Goal: Transaction & Acquisition: Obtain resource

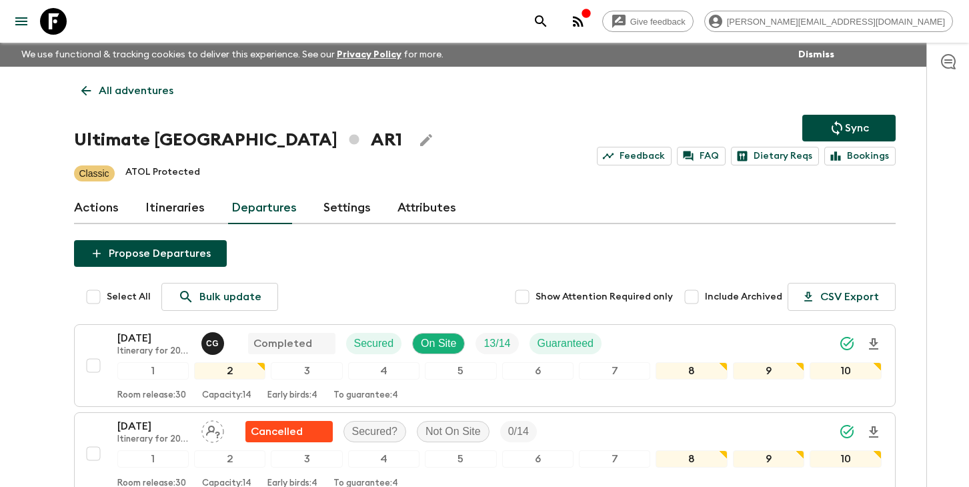
scroll to position [476, 0]
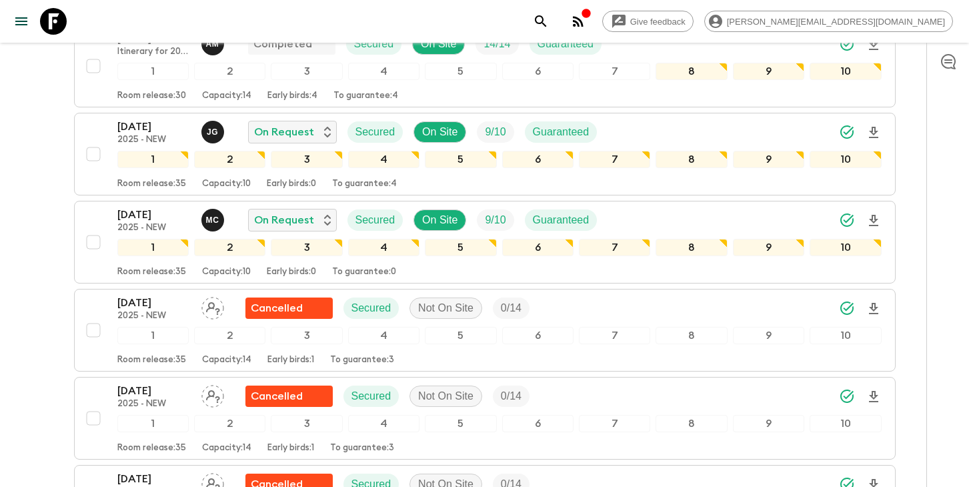
click at [546, 21] on icon "search adventures" at bounding box center [540, 20] width 11 height 11
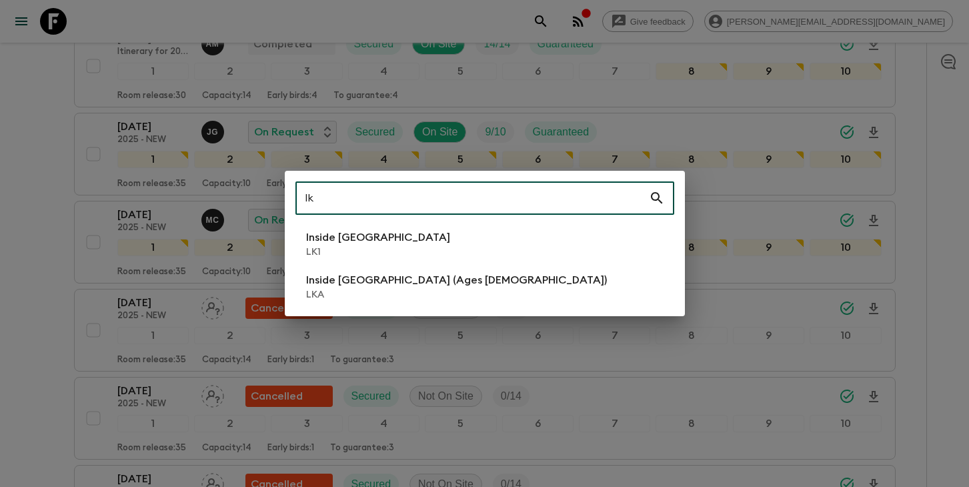
type input "lk"
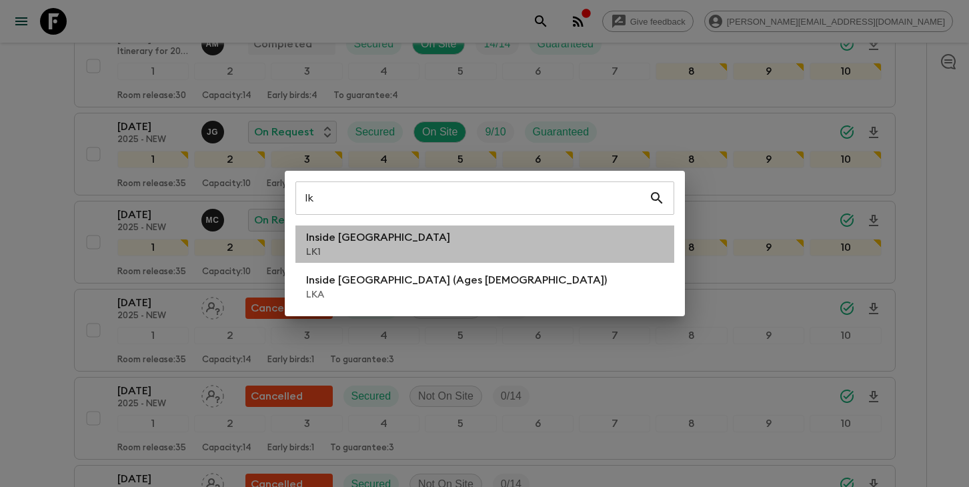
click at [402, 258] on li "Inside [GEOGRAPHIC_DATA] LK1" at bounding box center [485, 244] width 379 height 37
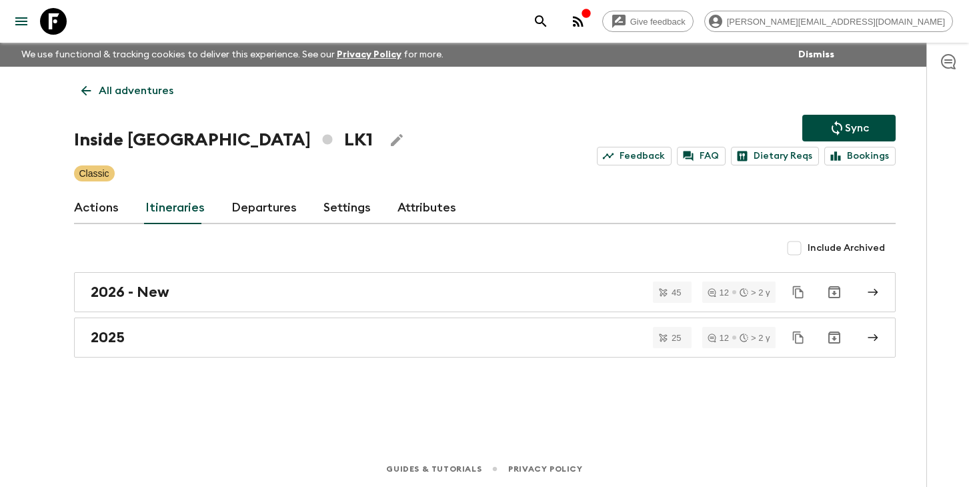
click at [251, 211] on link "Departures" at bounding box center [264, 208] width 65 height 32
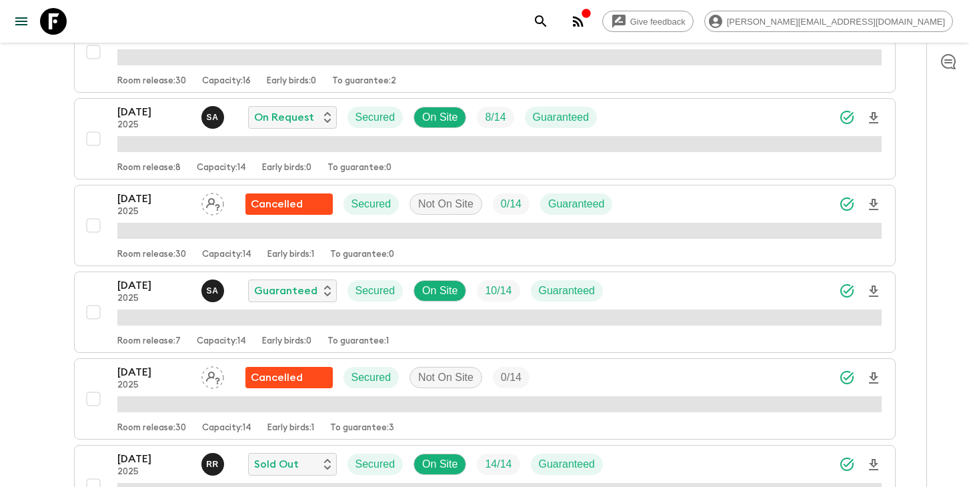
scroll to position [1571, 0]
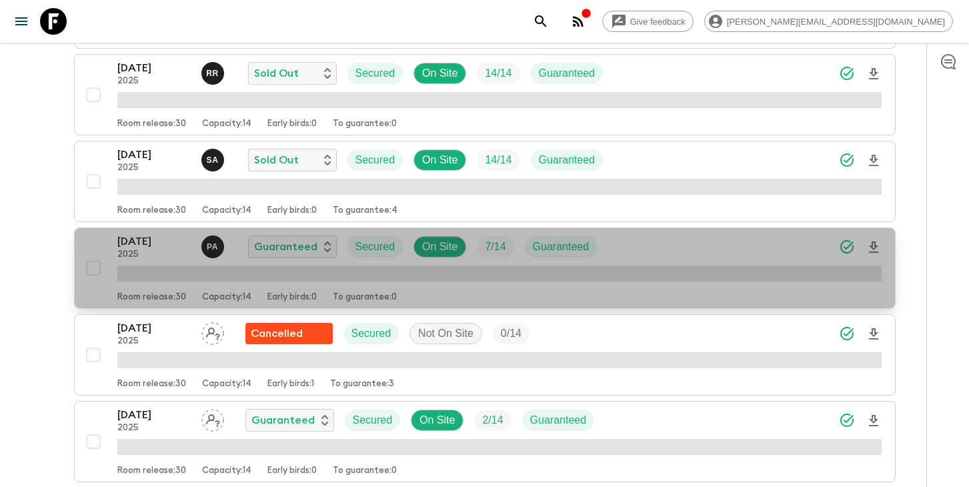
click at [623, 242] on div "[DATE] 2025 P A Guaranteed Secured On Site 7 / 14 Guaranteed" at bounding box center [499, 247] width 765 height 27
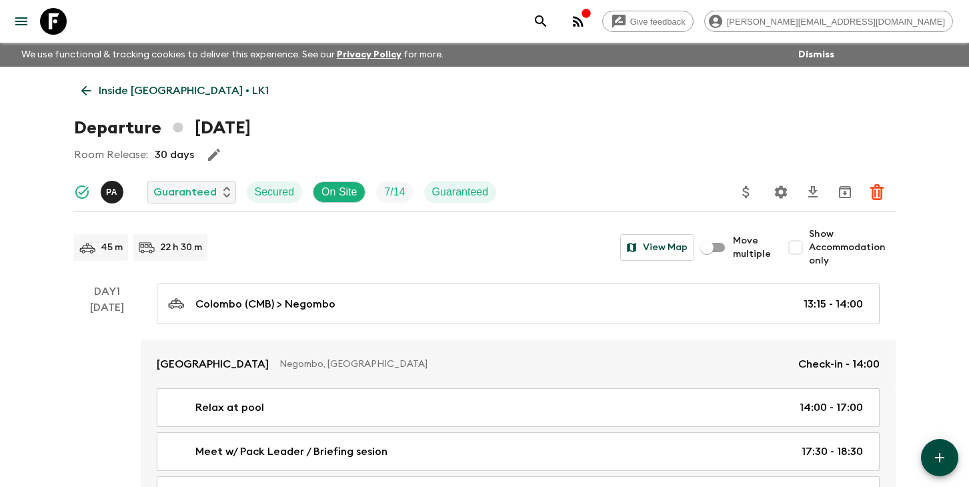
click at [549, 18] on icon "search adventures" at bounding box center [541, 21] width 16 height 16
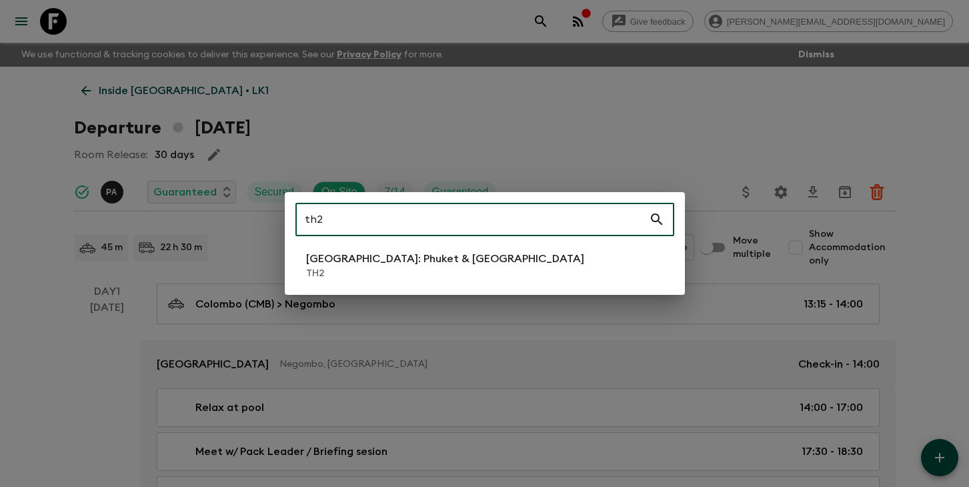
type input "th2"
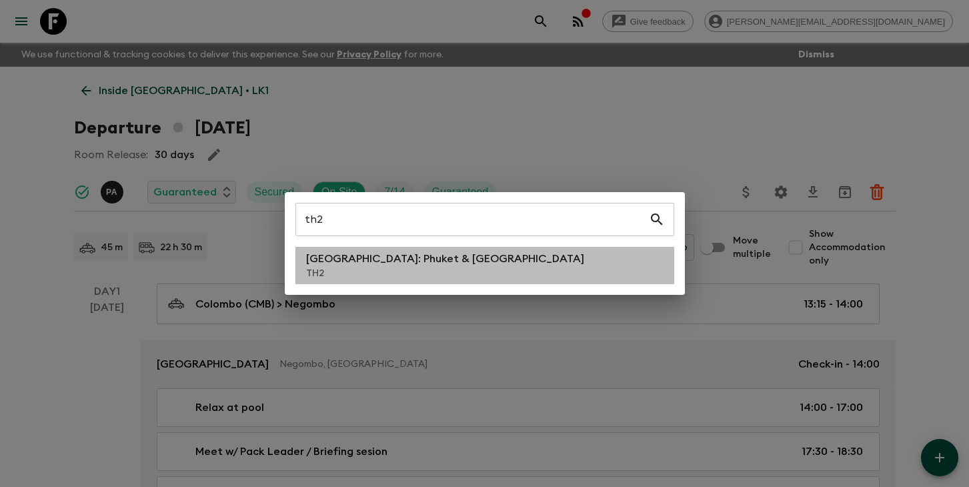
click at [452, 272] on p "TH2" at bounding box center [445, 273] width 278 height 13
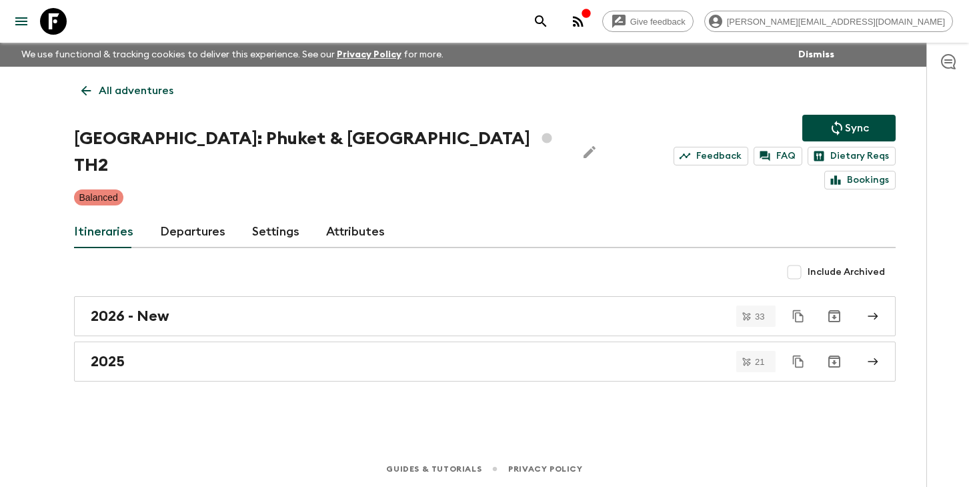
click at [199, 216] on link "Departures" at bounding box center [192, 232] width 65 height 32
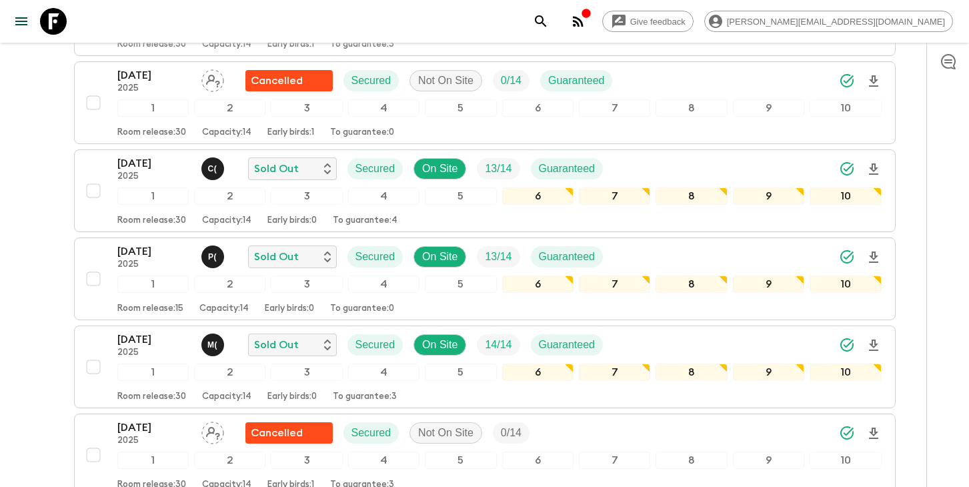
scroll to position [835, 0]
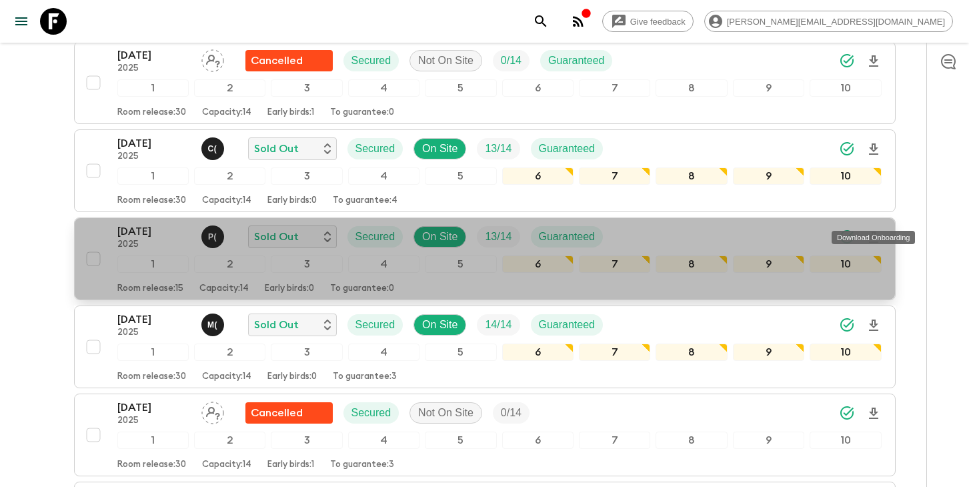
click at [869, 230] on icon "Download Onboarding" at bounding box center [874, 238] width 16 height 16
